Goal: Task Accomplishment & Management: Manage account settings

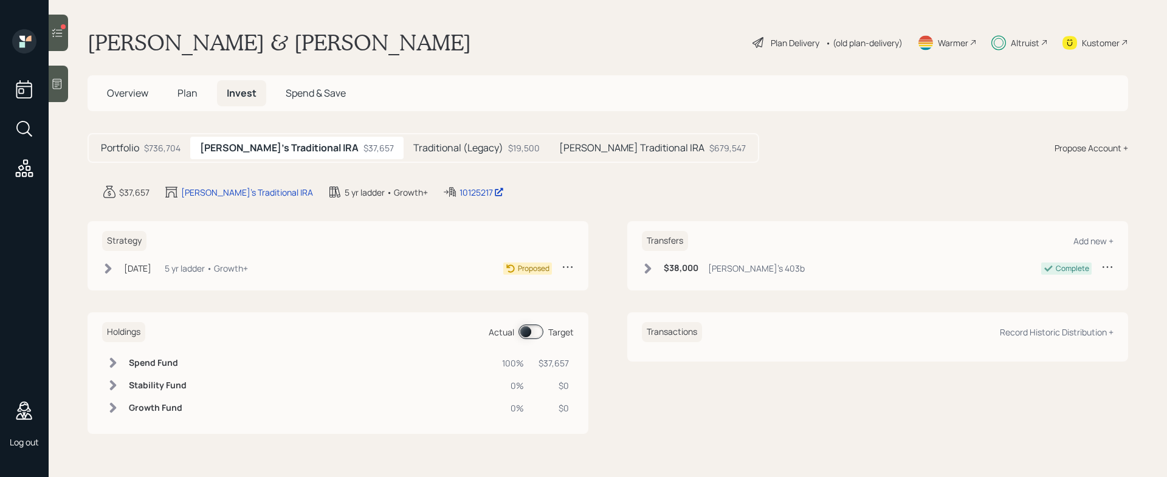
click at [60, 41] on div at bounding box center [58, 33] width 19 height 36
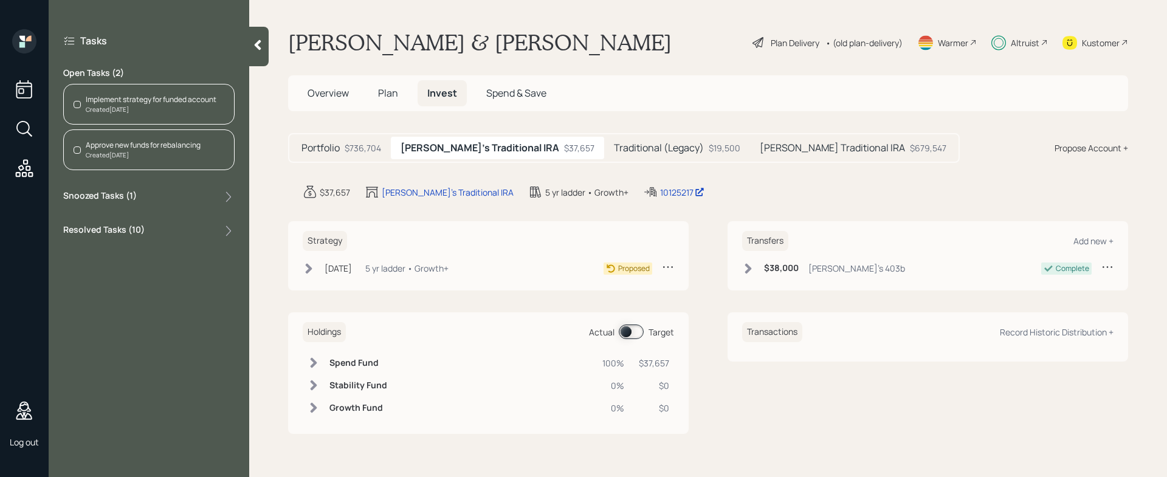
click at [135, 196] on label "Snoozed Tasks ( 1 )" at bounding box center [100, 197] width 74 height 15
click at [153, 229] on div "Implement strategy for funded account" at bounding box center [153, 224] width 131 height 11
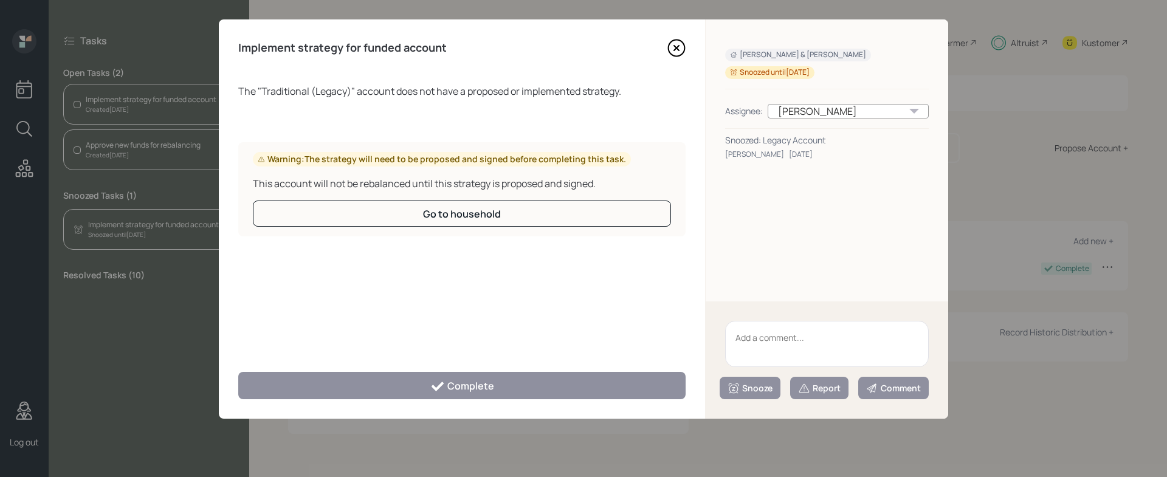
click at [678, 50] on icon at bounding box center [676, 48] width 5 height 5
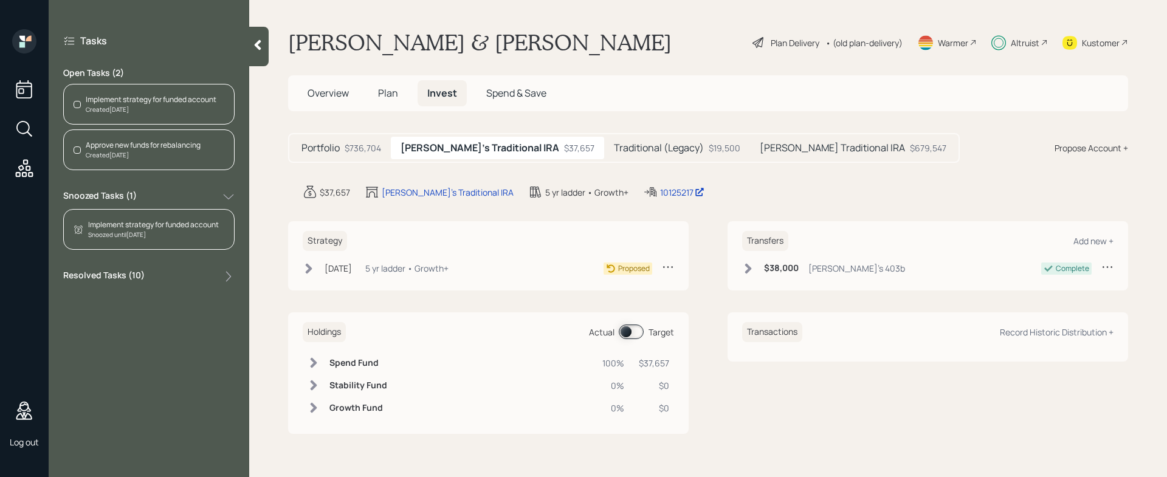
click at [175, 109] on div "Created [DATE]" at bounding box center [151, 109] width 131 height 9
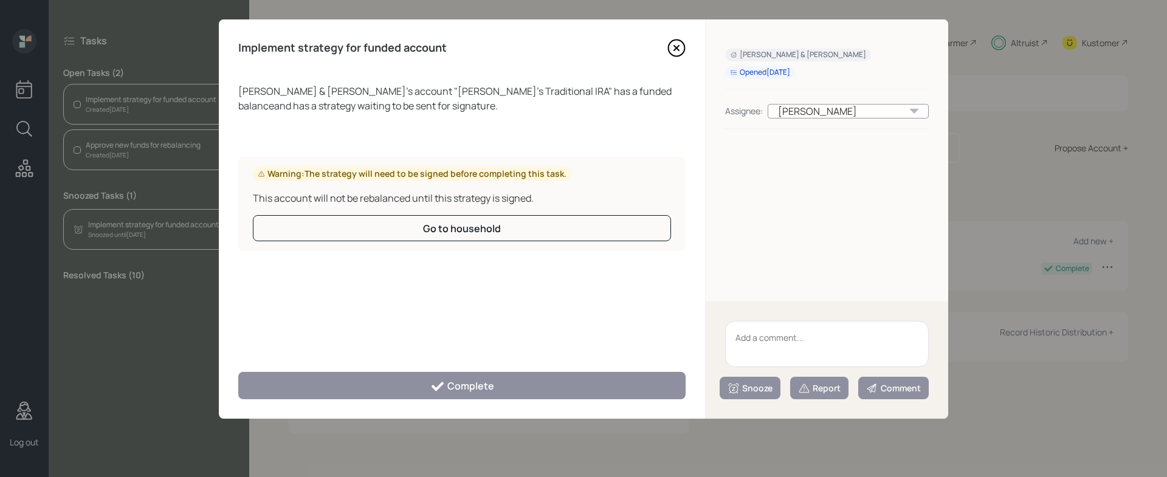
click at [678, 47] on icon at bounding box center [676, 48] width 18 height 18
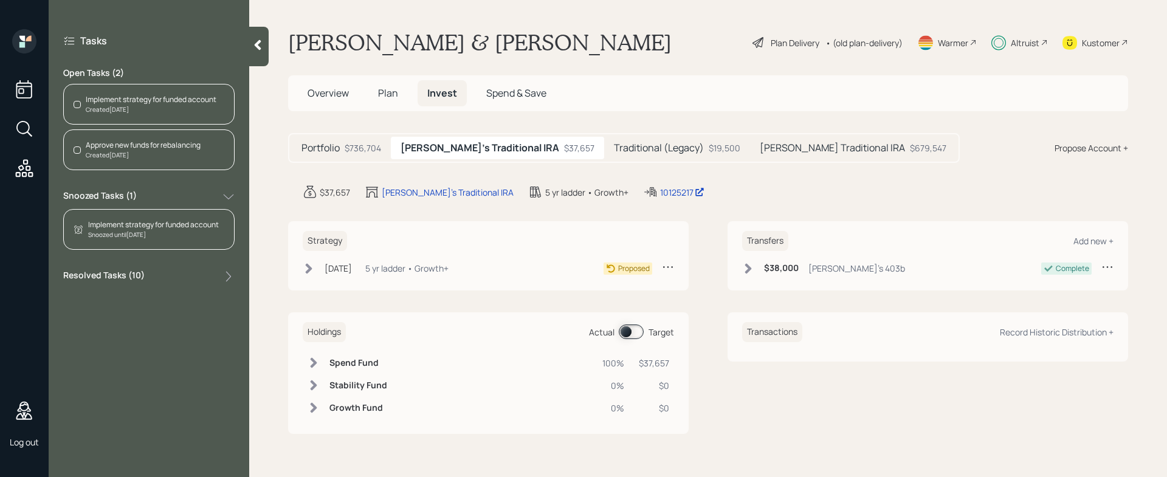
click at [156, 229] on div "Implement strategy for funded account" at bounding box center [153, 224] width 131 height 11
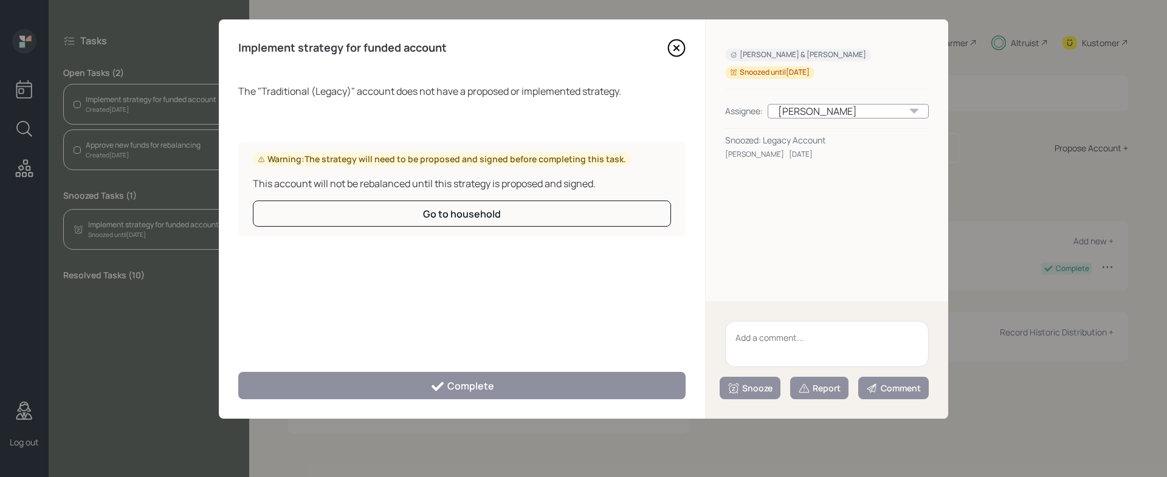
click at [674, 47] on icon at bounding box center [676, 48] width 18 height 18
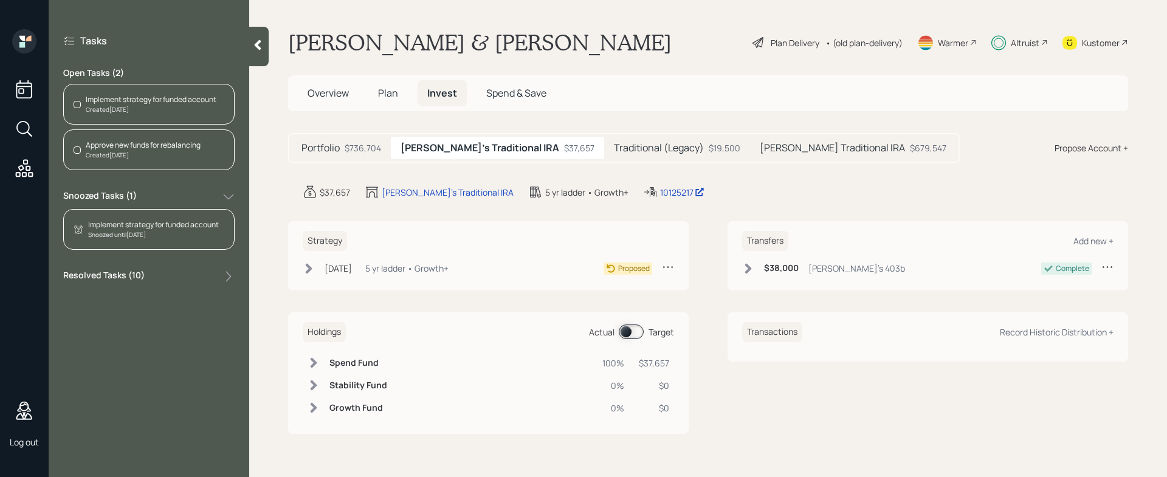
click at [259, 48] on icon at bounding box center [258, 45] width 7 height 10
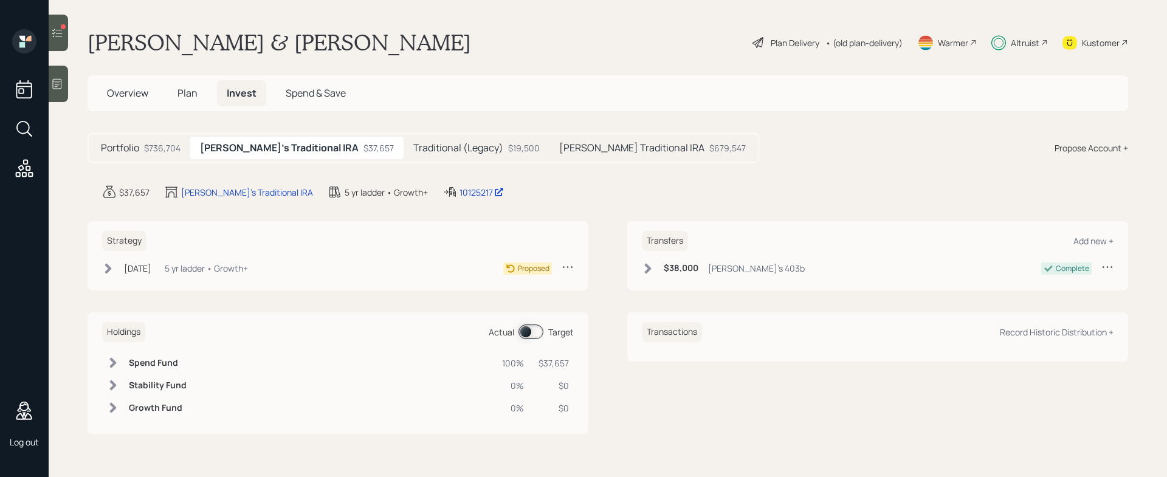
click at [57, 34] on icon at bounding box center [57, 33] width 12 height 12
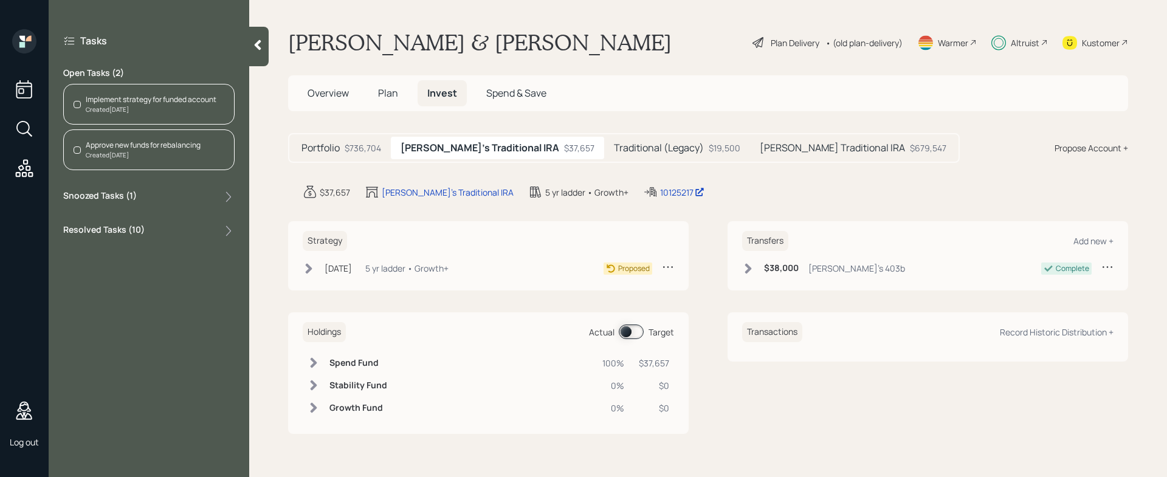
click at [23, 174] on icon at bounding box center [24, 168] width 22 height 22
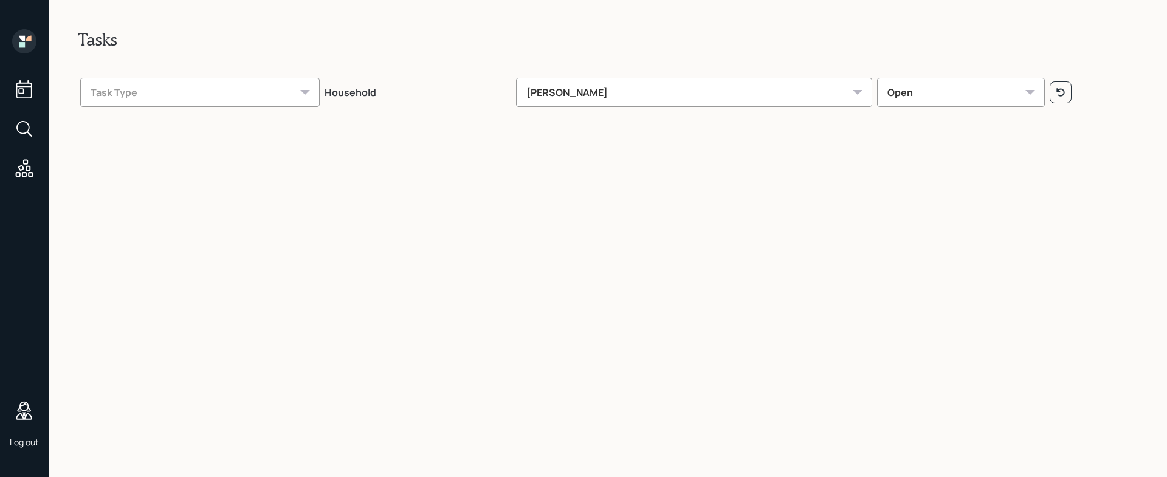
click at [657, 92] on div "[PERSON_NAME]" at bounding box center [694, 92] width 357 height 29
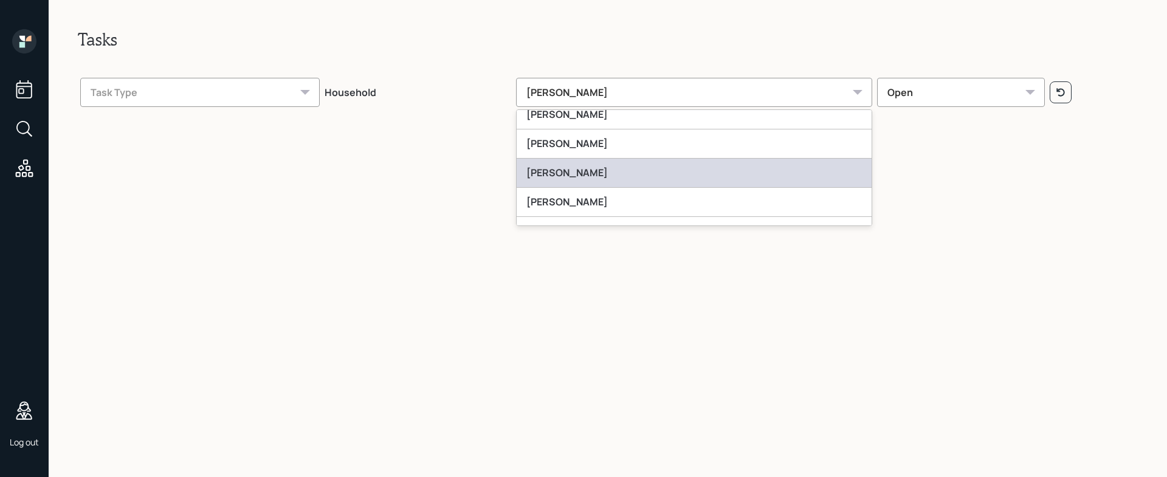
click at [624, 172] on div "[PERSON_NAME]" at bounding box center [693, 173] width 355 height 29
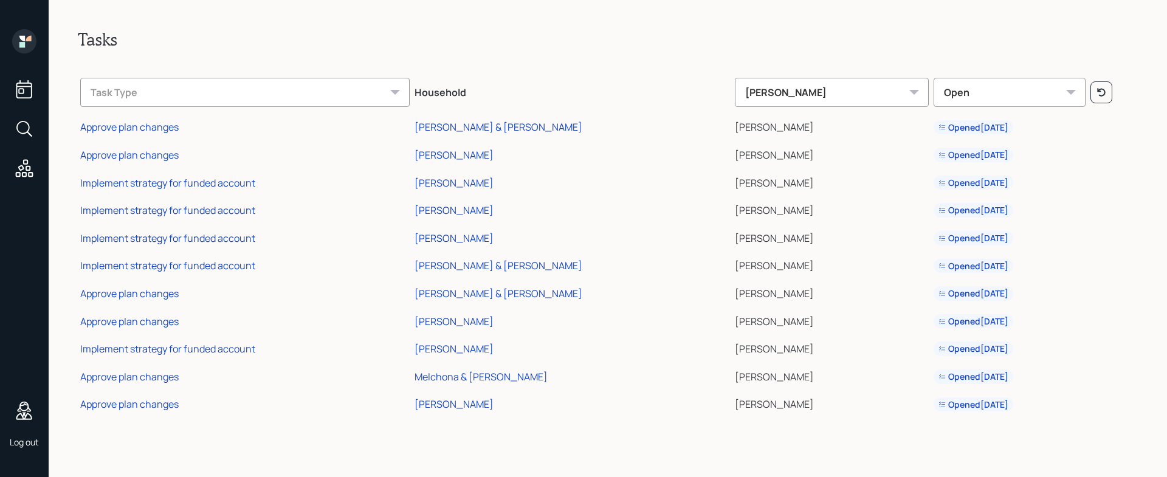
click at [355, 101] on div "Task Type" at bounding box center [244, 92] width 329 height 29
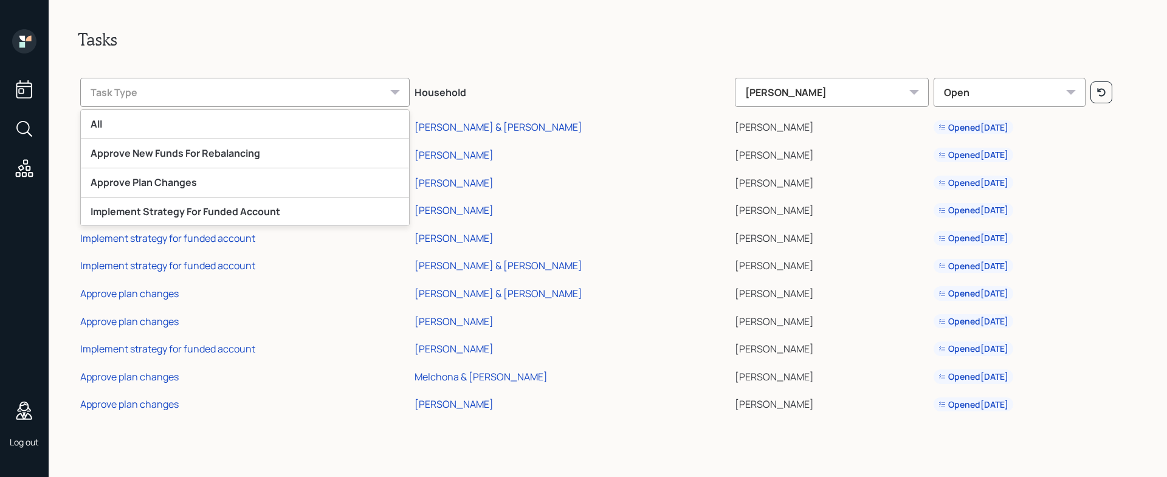
click at [355, 101] on div "Task Type" at bounding box center [244, 92] width 329 height 29
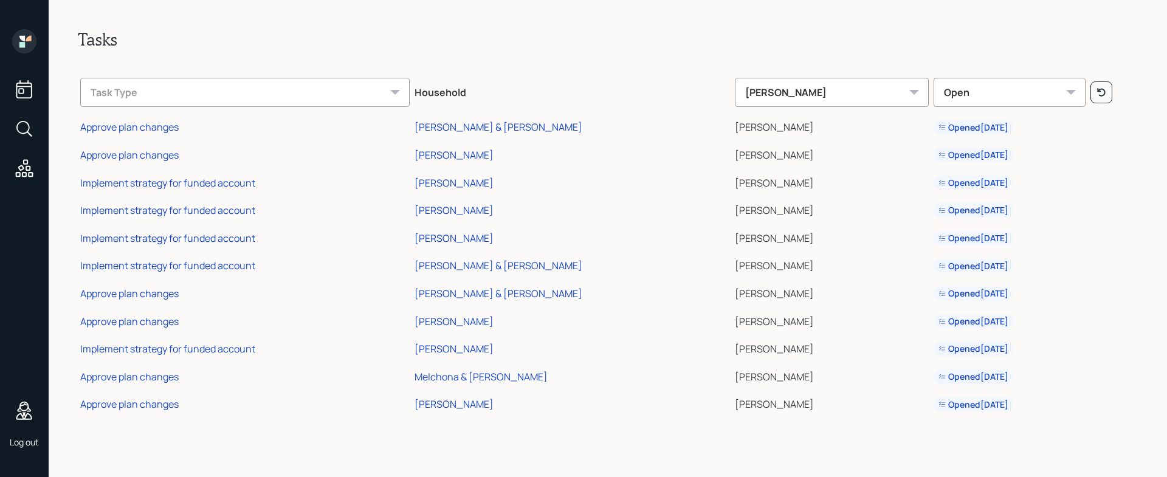
click at [998, 88] on div "Open" at bounding box center [1009, 92] width 152 height 29
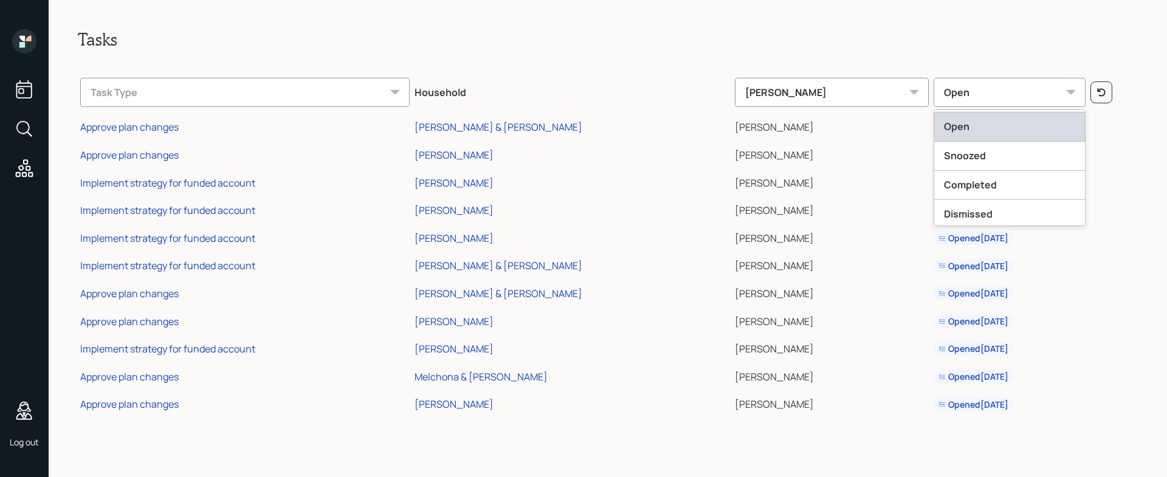
scroll to position [30, 0]
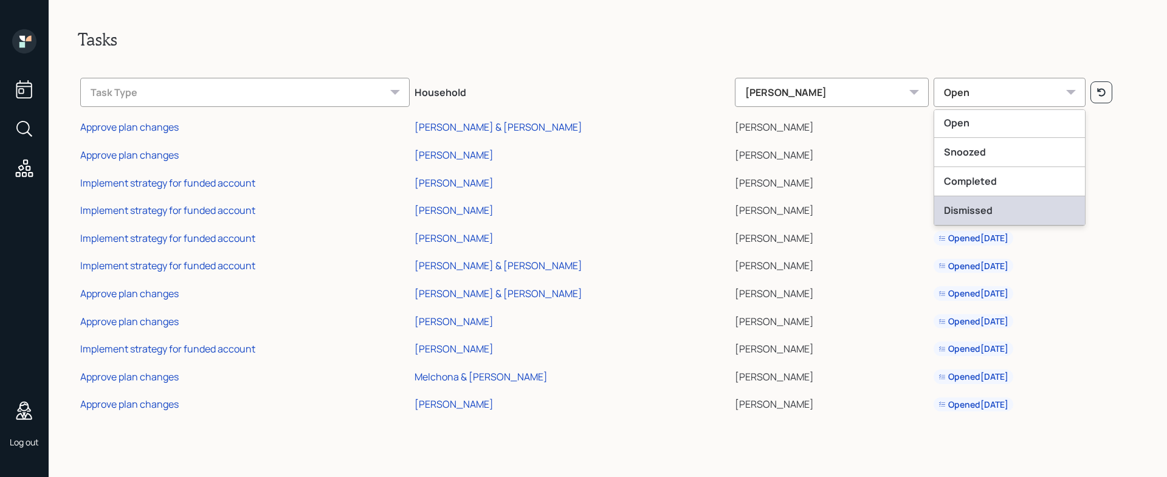
click at [934, 208] on div "Dismissed" at bounding box center [1009, 210] width 151 height 29
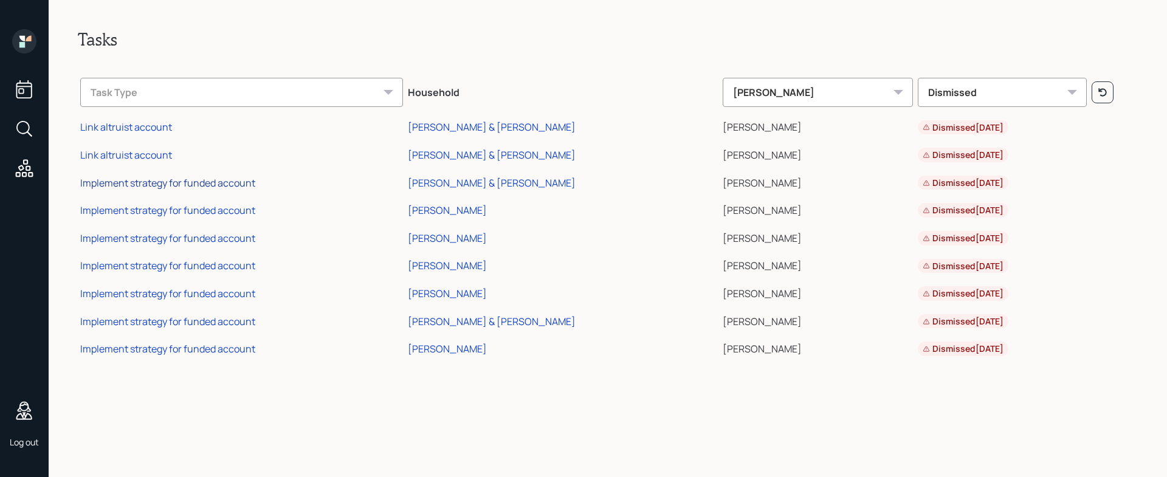
click at [202, 182] on div "Implement strategy for funded account" at bounding box center [167, 182] width 175 height 13
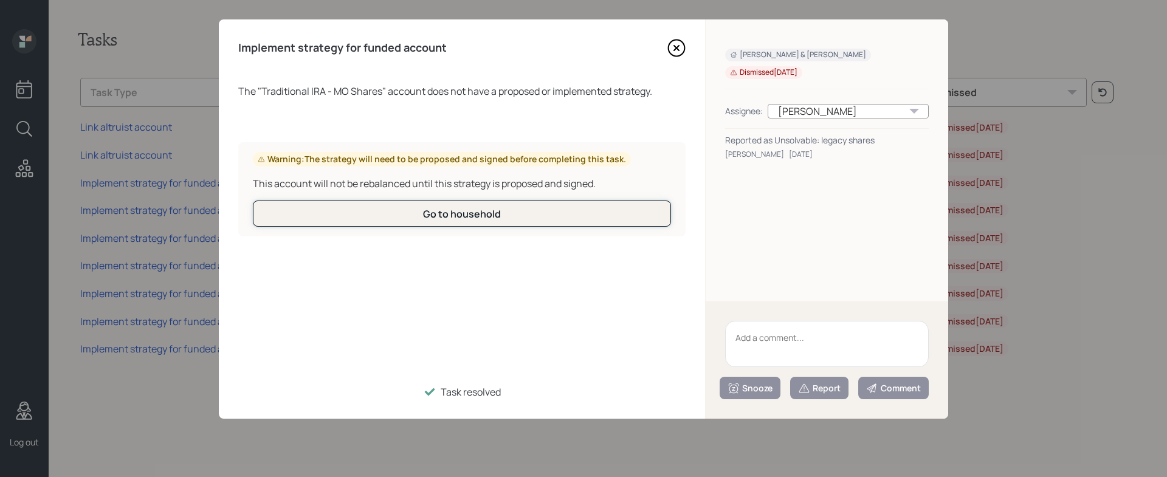
click at [537, 218] on button "Go to household" at bounding box center [462, 214] width 418 height 26
